Goal: Find contact information: Find contact information

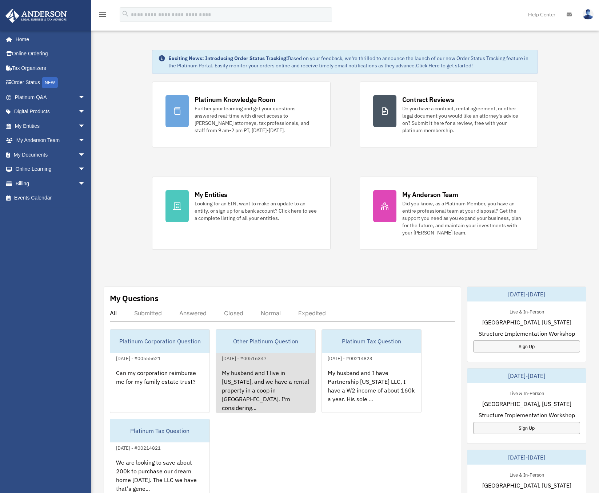
scroll to position [49, 0]
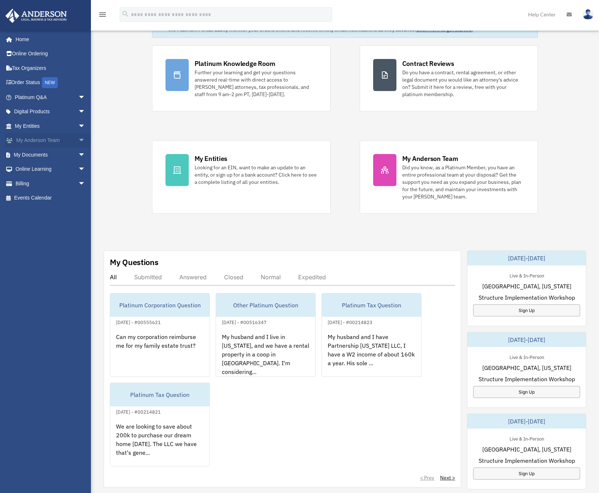
click at [78, 139] on span "arrow_drop_down" at bounding box center [85, 140] width 15 height 15
click at [60, 157] on link "My Anderson Team" at bounding box center [53, 154] width 86 height 15
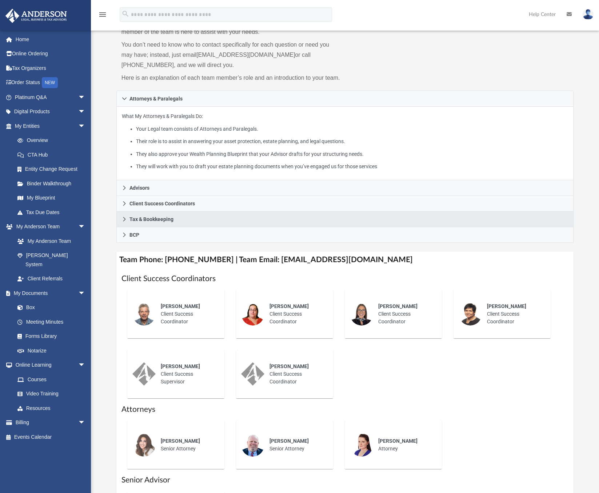
scroll to position [137, 0]
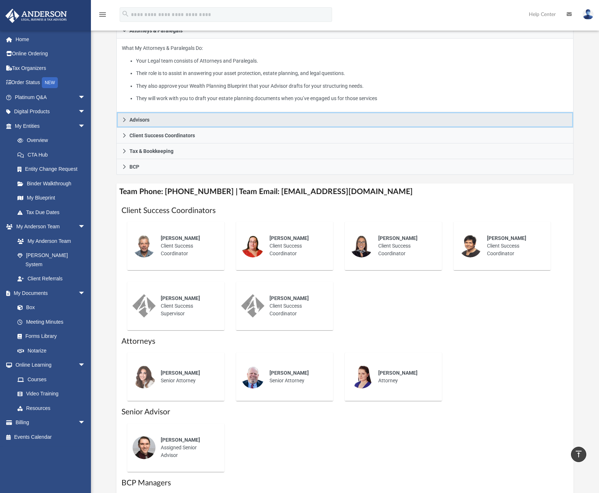
click at [125, 120] on icon at bounding box center [124, 119] width 5 height 5
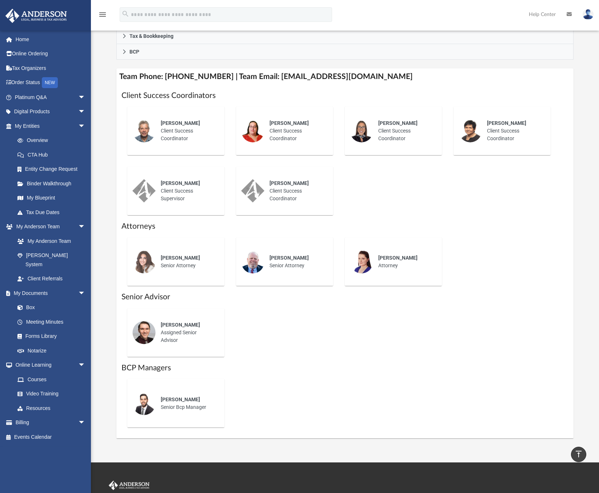
scroll to position [252, 0]
click at [391, 134] on div "Anna Yadao Client Success Coordinator" at bounding box center [405, 131] width 64 height 33
click at [394, 130] on div "Anna Yadao Client Success Coordinator" at bounding box center [405, 131] width 64 height 33
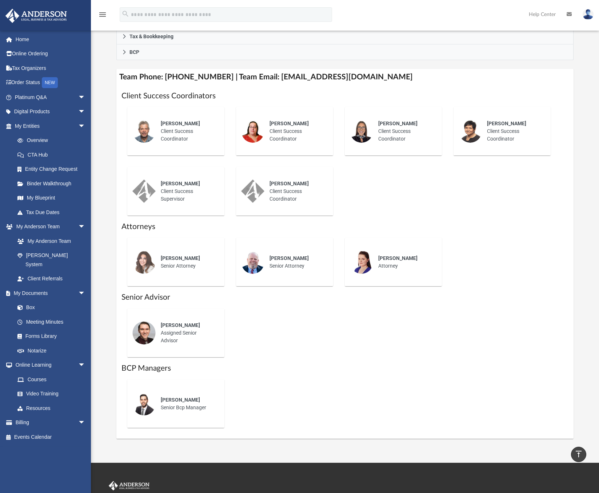
click at [382, 124] on span "Anna Yadao" at bounding box center [397, 123] width 39 height 6
click at [379, 124] on span "Anna Yadao" at bounding box center [397, 123] width 39 height 6
drag, startPoint x: 268, startPoint y: 74, endPoint x: 373, endPoint y: 80, distance: 105.0
click at [373, 81] on h4 "Team Phone: (725) 208-3133 | Team Email: myteam@andersonadvisors.com" at bounding box center [344, 77] width 457 height 16
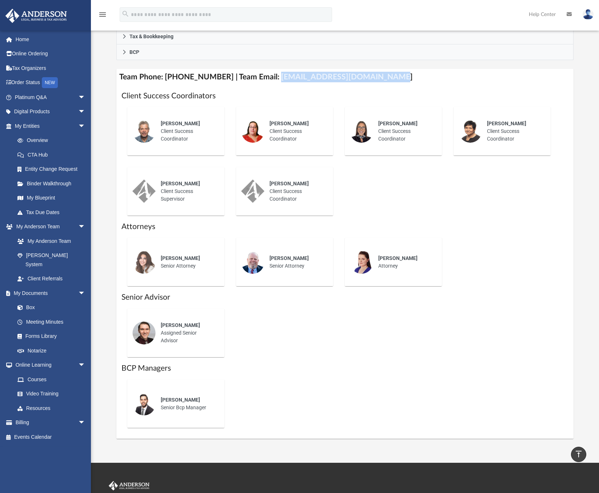
copy h4 "myteam@andersonadvisors.com"
click at [34, 71] on link "Tax Organizers" at bounding box center [50, 68] width 91 height 15
